Goal: Obtain resource: Obtain resource

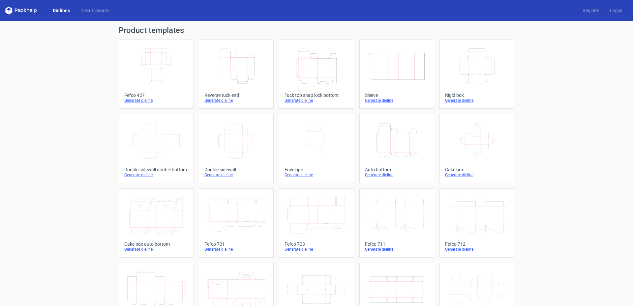
click at [151, 83] on icon "Width Depth Height" at bounding box center [156, 66] width 58 height 37
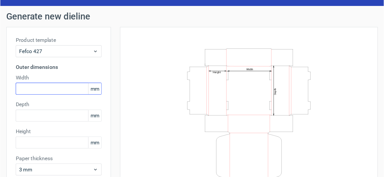
scroll to position [16, 0]
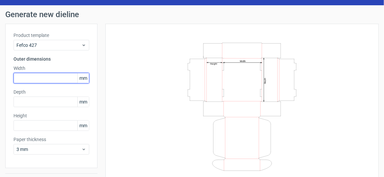
click at [36, 79] on input "text" at bounding box center [52, 78] width 76 height 11
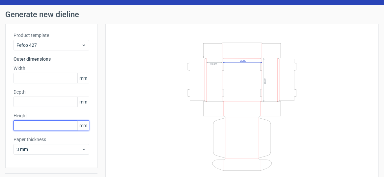
click at [30, 125] on input "text" at bounding box center [52, 125] width 76 height 11
type input "120"
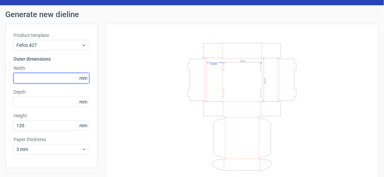
click at [30, 77] on input "text" at bounding box center [52, 78] width 76 height 11
type input "38"
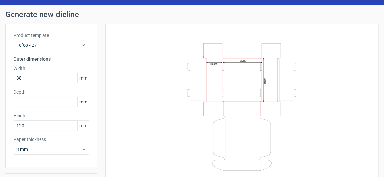
click at [22, 107] on div "Product template Fefco 427 Outer dimensions Width 38 mm Depth mm Height 120 mm …" at bounding box center [51, 96] width 92 height 144
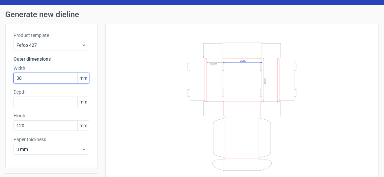
click at [35, 76] on input "38" at bounding box center [52, 78] width 76 height 11
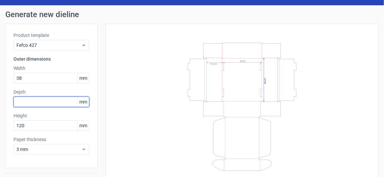
click at [29, 105] on input "text" at bounding box center [52, 102] width 76 height 11
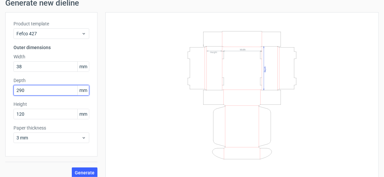
scroll to position [33, 0]
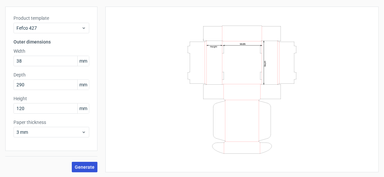
click at [81, 166] on span "Generate" at bounding box center [85, 167] width 20 height 5
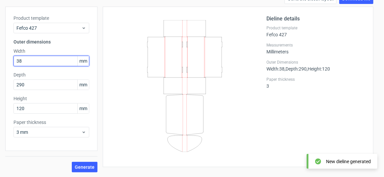
drag, startPoint x: 28, startPoint y: 60, endPoint x: 9, endPoint y: 60, distance: 19.4
click at [9, 60] on div "Product template Fefco 427 Outer dimensions Width 38 mm Depth 290 mm Height 120…" at bounding box center [51, 79] width 92 height 144
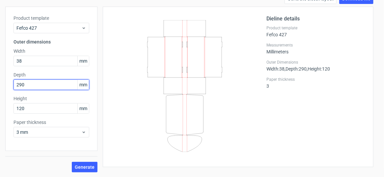
drag, startPoint x: 29, startPoint y: 85, endPoint x: 14, endPoint y: 85, distance: 15.2
click at [14, 85] on input "290" at bounding box center [52, 84] width 76 height 11
type input "38"
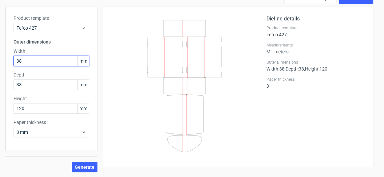
drag, startPoint x: 30, startPoint y: 61, endPoint x: 7, endPoint y: 61, distance: 22.4
click at [7, 61] on div "Product template Fefco 427 Outer dimensions Width 38 mm Depth 38 mm Height 120 …" at bounding box center [51, 79] width 92 height 144
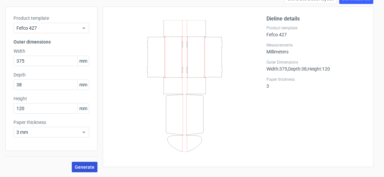
click at [89, 167] on span "Generate" at bounding box center [85, 167] width 20 height 5
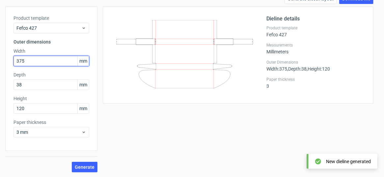
drag, startPoint x: 26, startPoint y: 60, endPoint x: 5, endPoint y: 57, distance: 21.3
click at [6, 57] on div "Product template Fefco 427 Outer dimensions Width 375 mm Depth 38 mm Height 120…" at bounding box center [51, 79] width 92 height 144
type input "120"
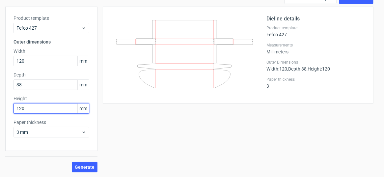
drag, startPoint x: 29, startPoint y: 109, endPoint x: -5, endPoint y: 103, distance: 34.5
click at [0, 103] on html "Dielines Diecut layouts Register Log in Generate new dieline Product template F…" at bounding box center [192, 88] width 384 height 177
type input "375"
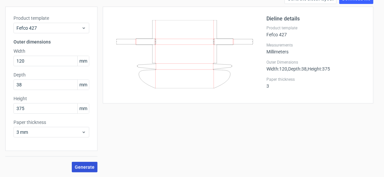
click at [82, 165] on span "Generate" at bounding box center [85, 167] width 20 height 5
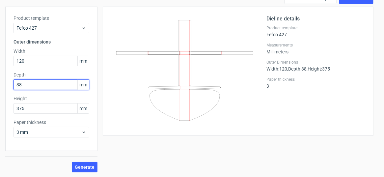
drag, startPoint x: 27, startPoint y: 79, endPoint x: 13, endPoint y: 82, distance: 14.8
click at [13, 82] on div "Product template Fefco 427 Outer dimensions Width 120 mm Depth 38 mm Height 375…" at bounding box center [51, 79] width 92 height 144
type input "29"
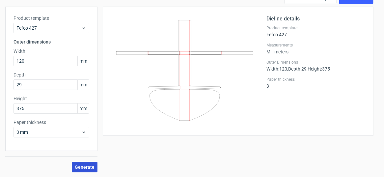
click at [89, 165] on span "Generate" at bounding box center [85, 167] width 20 height 5
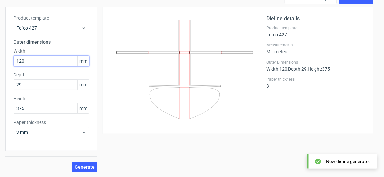
drag, startPoint x: 33, startPoint y: 61, endPoint x: 4, endPoint y: 59, distance: 29.1
click at [4, 59] on div "Generate new dieline Product template Fefco 427 Outer dimensions Width 120 mm D…" at bounding box center [192, 83] width 384 height 190
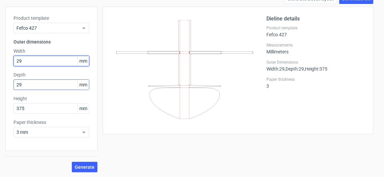
type input "29"
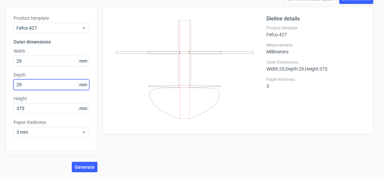
drag, startPoint x: 25, startPoint y: 82, endPoint x: 2, endPoint y: 76, distance: 24.1
click at [2, 76] on div "Generate new dieline Product template Fefco 427 Outer dimensions Width 29 mm De…" at bounding box center [192, 83] width 384 height 190
type input "375"
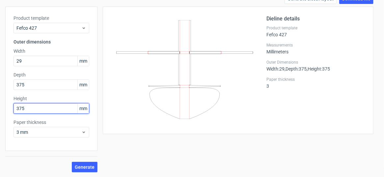
drag, startPoint x: 32, startPoint y: 109, endPoint x: 3, endPoint y: 110, distance: 29.1
click at [3, 110] on div "Generate new dieline Product template Fefco 427 Outer dimensions Width 29 mm De…" at bounding box center [192, 83] width 384 height 190
type input "120"
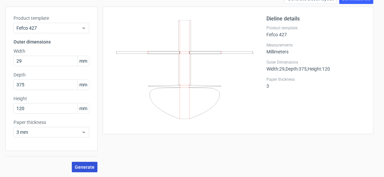
click at [79, 163] on button "Generate" at bounding box center [85, 167] width 26 height 11
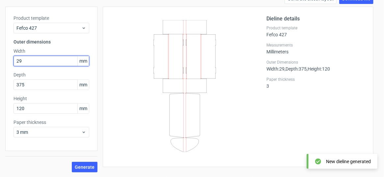
drag, startPoint x: 26, startPoint y: 59, endPoint x: 1, endPoint y: 57, distance: 25.8
click at [2, 57] on div "Generate new dieline Product template Fefco 427 Outer dimensions Width 29 mm De…" at bounding box center [192, 83] width 384 height 190
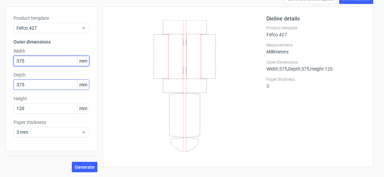
type input "375"
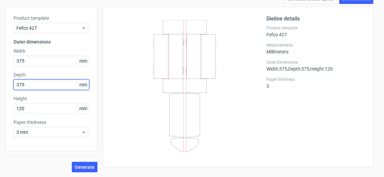
drag, startPoint x: 26, startPoint y: 83, endPoint x: -5, endPoint y: 77, distance: 30.9
click at [0, 77] on html "Dielines Diecut layouts Register Log in Generate new dieline Product template F…" at bounding box center [192, 88] width 384 height 177
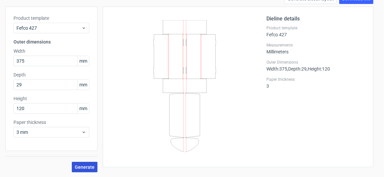
click at [86, 163] on button "Generate" at bounding box center [85, 167] width 26 height 11
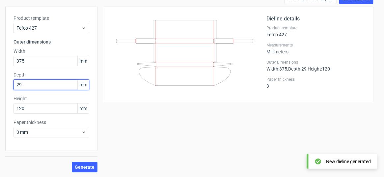
click at [36, 83] on input "29" at bounding box center [52, 84] width 76 height 11
type input "290"
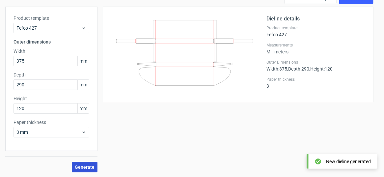
click at [76, 165] on span "Generate" at bounding box center [85, 167] width 20 height 5
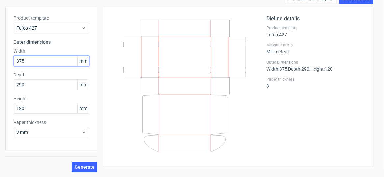
click at [28, 61] on input "375" at bounding box center [52, 61] width 76 height 11
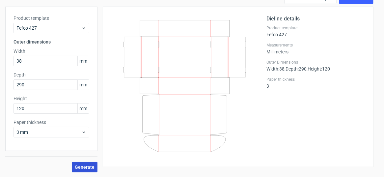
click at [91, 167] on span "Generate" at bounding box center [85, 167] width 20 height 5
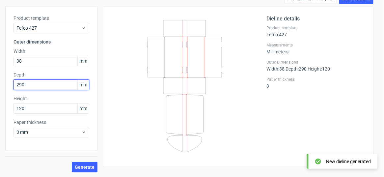
drag, startPoint x: 32, startPoint y: 85, endPoint x: 7, endPoint y: 82, distance: 25.9
click at [7, 82] on div "Product template Fefco 427 Outer dimensions Width 38 mm Depth 290 mm Height 120…" at bounding box center [51, 79] width 92 height 144
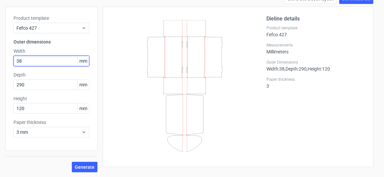
drag, startPoint x: 24, startPoint y: 60, endPoint x: 6, endPoint y: 60, distance: 17.8
click at [6, 60] on div "Product template Fefco 427 Outer dimensions Width 38 mm Depth 290 mm Height 120…" at bounding box center [51, 79] width 92 height 144
type input "290"
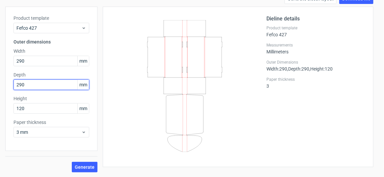
drag, startPoint x: 27, startPoint y: 84, endPoint x: 13, endPoint y: 81, distance: 13.8
click at [14, 81] on input "290" at bounding box center [52, 84] width 76 height 11
type input "38"
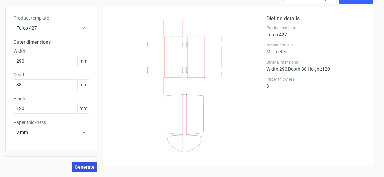
click at [85, 165] on span "Generate" at bounding box center [85, 167] width 20 height 5
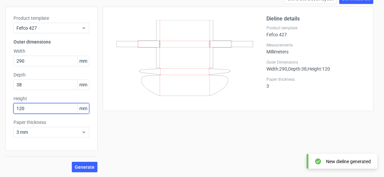
drag, startPoint x: 31, startPoint y: 108, endPoint x: 6, endPoint y: 106, distance: 24.8
click at [6, 106] on div "Product template Fefco 427 Outer dimensions Width 290 mm Depth 38 mm Height 120…" at bounding box center [51, 79] width 92 height 144
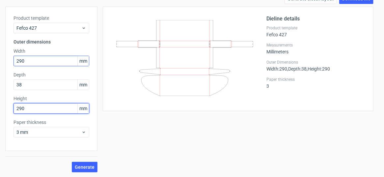
type input "290"
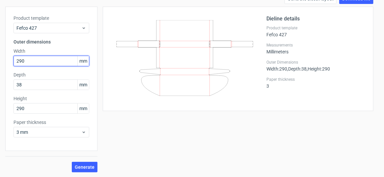
drag, startPoint x: 36, startPoint y: 60, endPoint x: 2, endPoint y: 58, distance: 34.0
click at [2, 59] on div "Generate new dieline Product template Fefco 427 Outer dimensions Width 290 mm D…" at bounding box center [192, 83] width 384 height 190
type input "120"
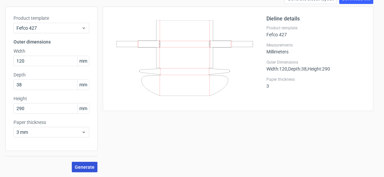
click at [86, 165] on span "Generate" at bounding box center [85, 167] width 20 height 5
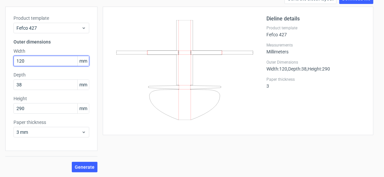
drag, startPoint x: 33, startPoint y: 63, endPoint x: 4, endPoint y: 58, distance: 29.7
click at [4, 58] on div "Generate new dieline Product template Fefco 427 Outer dimensions Width 120 mm D…" at bounding box center [192, 83] width 384 height 190
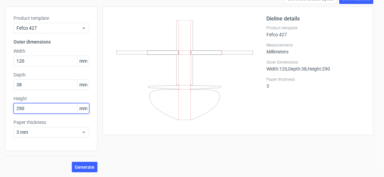
drag, startPoint x: 34, startPoint y: 107, endPoint x: 7, endPoint y: 108, distance: 26.7
click at [7, 108] on div "Product template Fefco 427 Outer dimensions Width 120 mm Depth 38 mm Height 290…" at bounding box center [51, 79] width 92 height 144
type input "38"
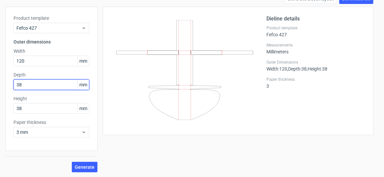
drag, startPoint x: 25, startPoint y: 85, endPoint x: 9, endPoint y: 84, distance: 15.5
click at [9, 84] on div "Product template Fefco 427 Outer dimensions Width 120 mm Depth 38 mm Height 38 …" at bounding box center [51, 79] width 92 height 144
type input "3"
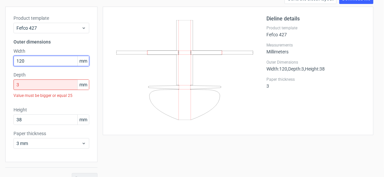
drag, startPoint x: 27, startPoint y: 62, endPoint x: 6, endPoint y: 59, distance: 21.9
click at [6, 59] on div "Product template Fefco 427 Outer dimensions Width 120 mm Depth 3 mm Value must …" at bounding box center [51, 85] width 92 height 156
type input "375"
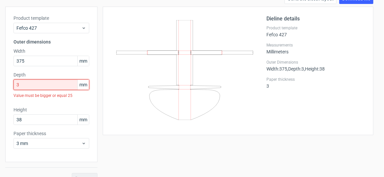
drag, startPoint x: 20, startPoint y: 86, endPoint x: 11, endPoint y: 87, distance: 9.0
click at [11, 87] on div "Product template Fefco 427 Outer dimensions Width 375 mm Depth 3 mm Value must …" at bounding box center [51, 85] width 92 height 156
drag, startPoint x: 27, startPoint y: 87, endPoint x: 14, endPoint y: 86, distance: 12.9
click at [14, 86] on input "3" at bounding box center [52, 84] width 76 height 11
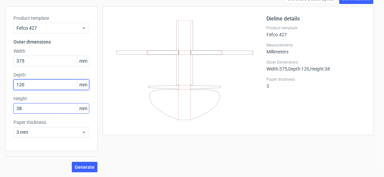
type input "120"
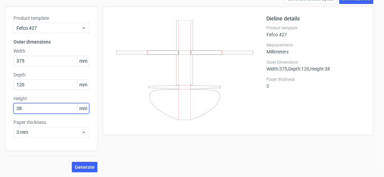
drag, startPoint x: 24, startPoint y: 108, endPoint x: 11, endPoint y: 107, distance: 13.3
click at [11, 107] on div "Product template Fefco 427 Outer dimensions Width 375 mm Depth 120 mm Height 38…" at bounding box center [51, 79] width 92 height 144
type input "290"
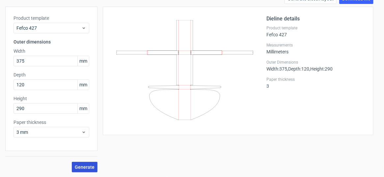
click at [90, 166] on span "Generate" at bounding box center [85, 167] width 20 height 5
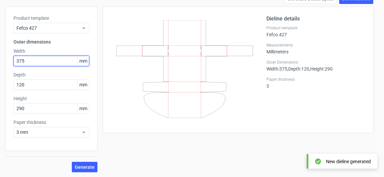
drag, startPoint x: 28, startPoint y: 62, endPoint x: 7, endPoint y: 60, distance: 21.5
click at [7, 60] on div "Product template Fefco 427 Outer dimensions Width 375 mm Depth 120 mm Height 29…" at bounding box center [51, 79] width 92 height 144
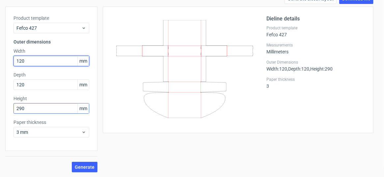
type input "120"
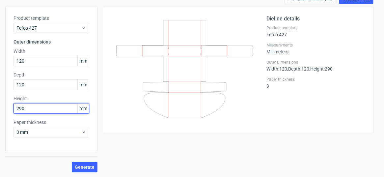
drag, startPoint x: 26, startPoint y: 110, endPoint x: 0, endPoint y: 108, distance: 26.5
click at [0, 108] on div "Generate new dieline Product template Fefco 427 Outer dimensions Width 120 mm D…" at bounding box center [192, 83] width 384 height 190
type input "375"
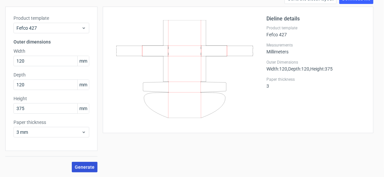
click at [85, 165] on span "Generate" at bounding box center [85, 167] width 20 height 5
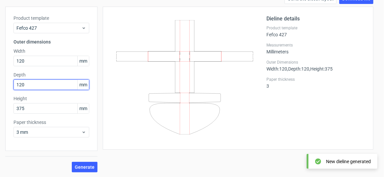
click at [33, 86] on input "120" at bounding box center [52, 84] width 76 height 11
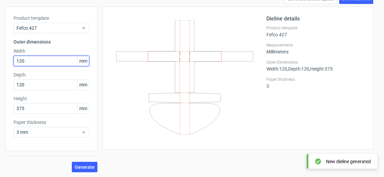
drag, startPoint x: 29, startPoint y: 58, endPoint x: -16, endPoint y: 58, distance: 45.2
click at [0, 58] on html "Dielines Diecut layouts Register Log in Generate new dieline Product template F…" at bounding box center [192, 88] width 384 height 177
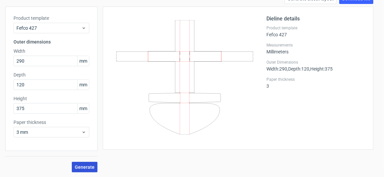
click at [88, 162] on button "Generate" at bounding box center [85, 167] width 26 height 11
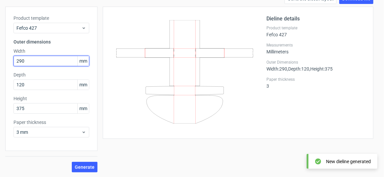
drag, startPoint x: 22, startPoint y: 60, endPoint x: 9, endPoint y: 58, distance: 13.3
click at [10, 59] on div "Product template Fefco 427 Outer dimensions Width 290 mm Depth 120 mm Height 37…" at bounding box center [51, 79] width 92 height 144
type input "120"
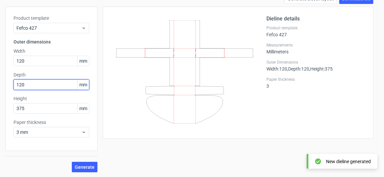
drag, startPoint x: 30, startPoint y: 86, endPoint x: 15, endPoint y: 84, distance: 15.9
click at [15, 84] on input "120" at bounding box center [52, 84] width 76 height 11
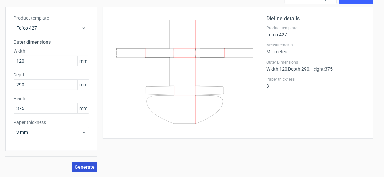
click at [87, 167] on span "Generate" at bounding box center [85, 167] width 20 height 5
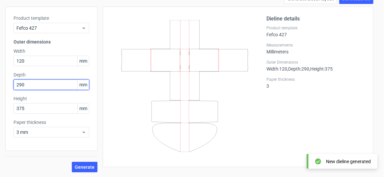
drag, startPoint x: 29, startPoint y: 82, endPoint x: 4, endPoint y: 82, distance: 25.4
click at [4, 82] on div "Generate new dieline Product template Fefco 427 Outer dimensions Width 120 mm D…" at bounding box center [192, 83] width 384 height 190
type input "375"
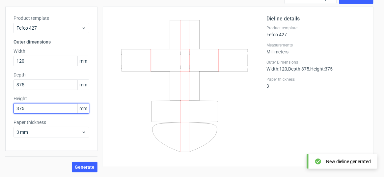
drag, startPoint x: 32, startPoint y: 110, endPoint x: 6, endPoint y: 104, distance: 26.1
click at [6, 104] on div "Product template Fefco 427 Outer dimensions Width 120 mm Depth 375 mm Height 37…" at bounding box center [51, 79] width 92 height 144
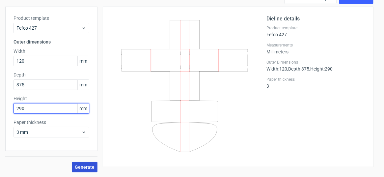
type input "290"
click at [82, 166] on span "Generate" at bounding box center [85, 167] width 20 height 5
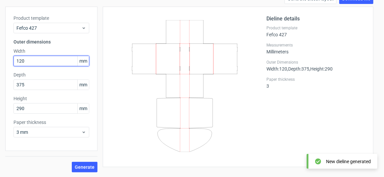
drag, startPoint x: 30, startPoint y: 60, endPoint x: 8, endPoint y: 57, distance: 21.7
click at [8, 57] on div "Product template Fefco 427 Outer dimensions Width 120 mm Depth 375 mm Height 29…" at bounding box center [51, 79] width 92 height 144
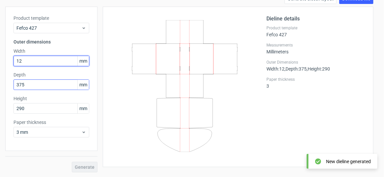
type input "1"
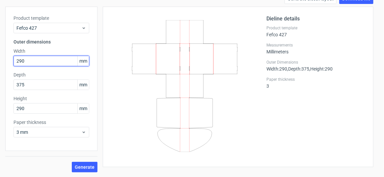
type input "290"
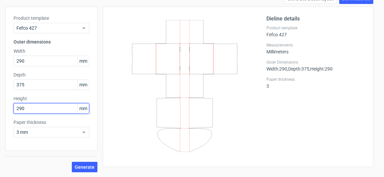
click at [0, 104] on html "Dielines Diecut layouts Register Log in Generate new dieline Product template F…" at bounding box center [192, 88] width 384 height 177
type input "120"
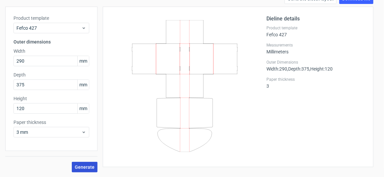
click at [82, 163] on button "Generate" at bounding box center [85, 167] width 26 height 11
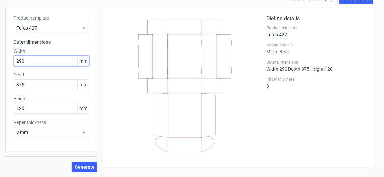
drag, startPoint x: 39, startPoint y: 63, endPoint x: 15, endPoint y: 59, distance: 24.3
click at [15, 59] on input "290" at bounding box center [52, 61] width 76 height 11
type input "375"
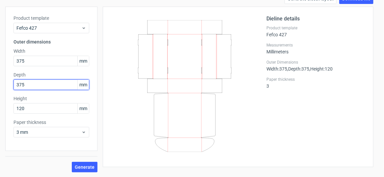
drag, startPoint x: 28, startPoint y: 85, endPoint x: 4, endPoint y: 82, distance: 23.9
click at [4, 82] on div "Generate new dieline Product template Fefco 427 Outer dimensions Width 375 mm D…" at bounding box center [192, 83] width 384 height 190
type input "290"
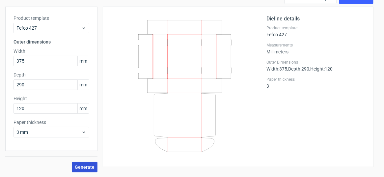
click at [82, 167] on span "Generate" at bounding box center [85, 167] width 20 height 5
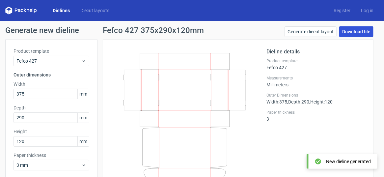
click at [347, 33] on link "Download file" at bounding box center [357, 31] width 34 height 11
